Goal: Information Seeking & Learning: Learn about a topic

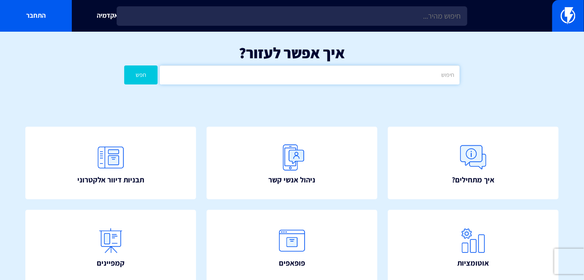
click at [340, 71] on input "text" at bounding box center [309, 74] width 299 height 19
type input "העשרת"
click at [143, 71] on button "חפש" at bounding box center [140, 74] width 33 height 19
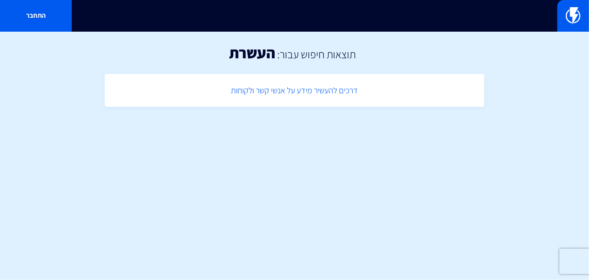
click at [287, 89] on link "דרכים להעשיר מידע על אנשי קשר ולקוחות" at bounding box center [295, 90] width 372 height 25
